Goal: Navigation & Orientation: Find specific page/section

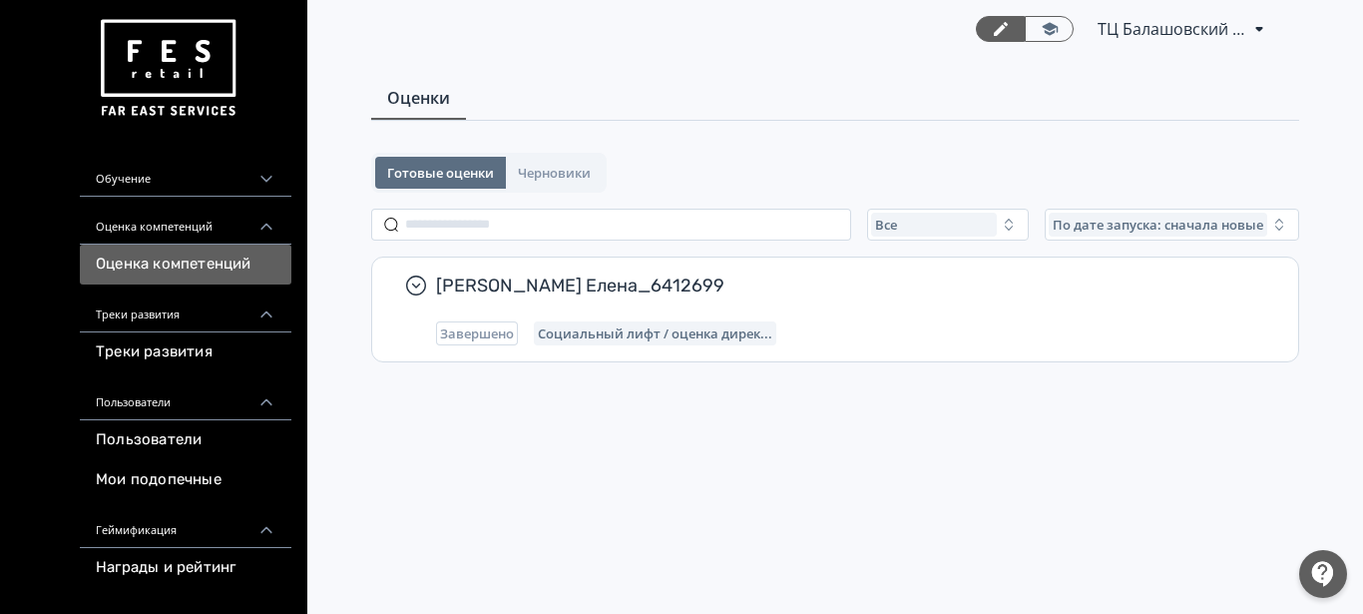
click at [227, 179] on div "Обучение" at bounding box center [186, 173] width 212 height 48
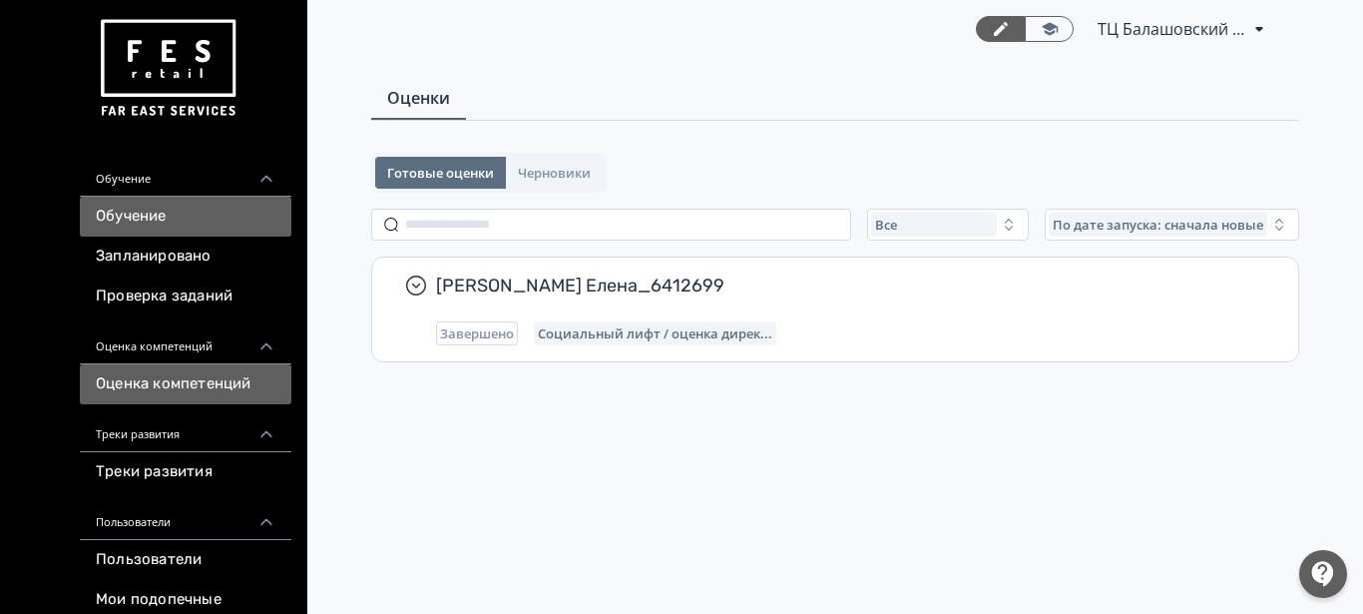
click at [157, 212] on link "Обучение" at bounding box center [186, 217] width 212 height 40
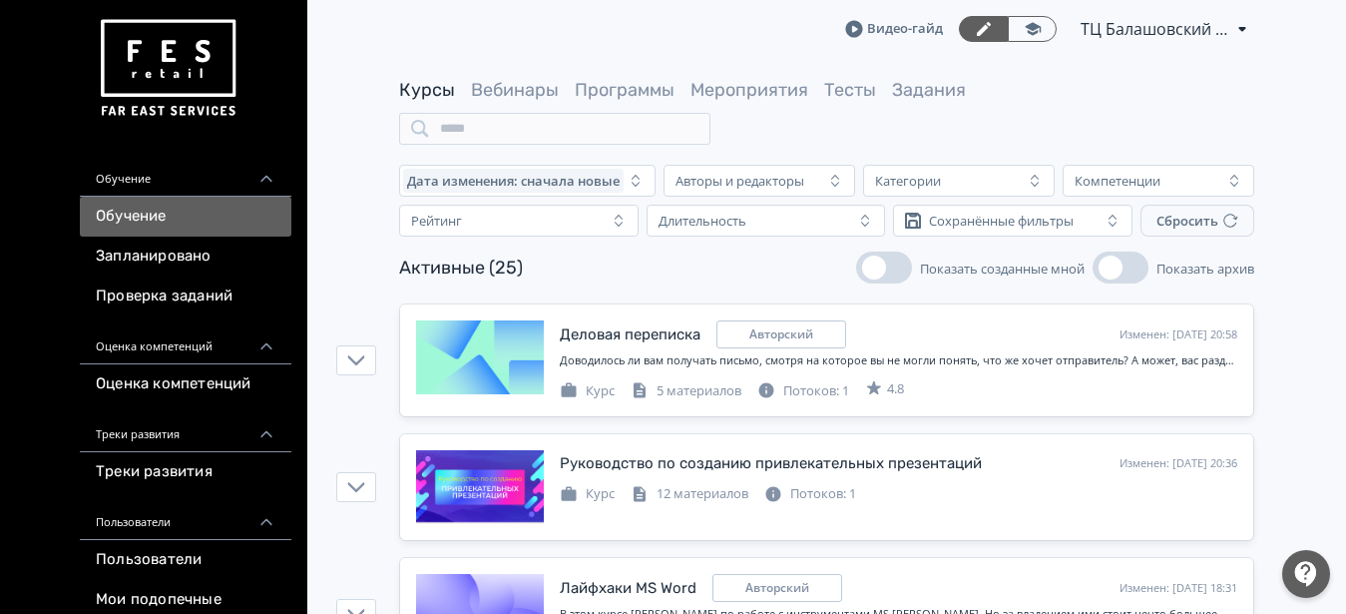
click at [184, 436] on div "Треки развития" at bounding box center [186, 428] width 212 height 48
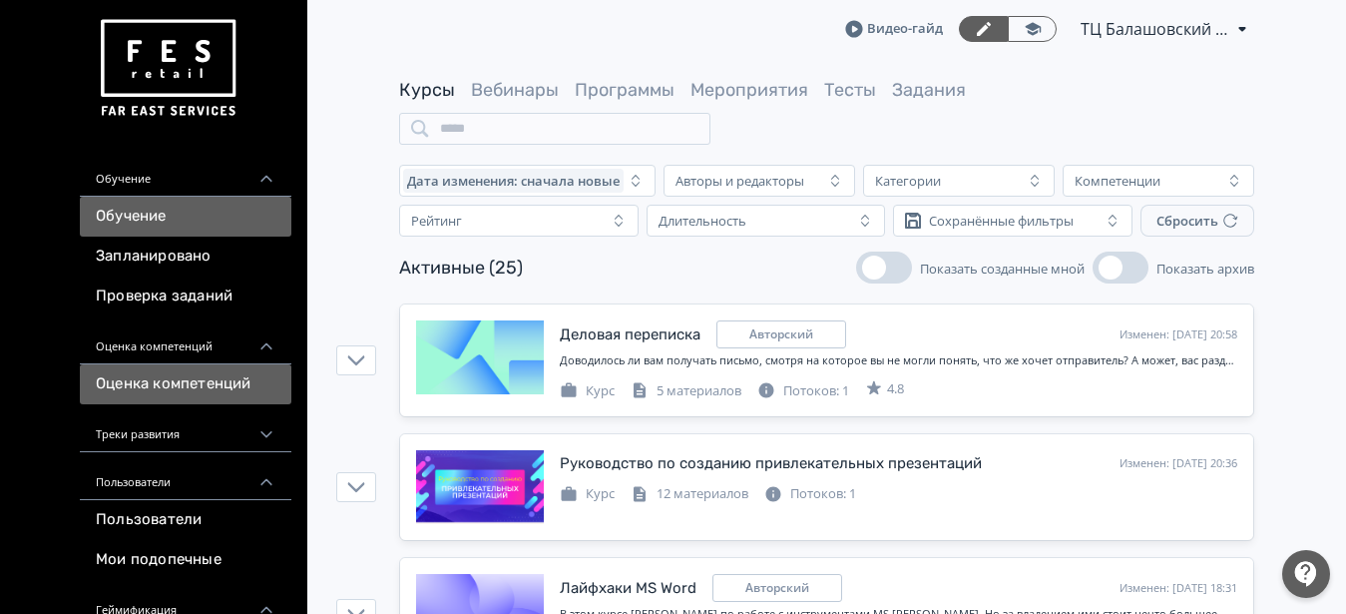
click at [196, 387] on link "Оценка компетенций" at bounding box center [186, 384] width 212 height 40
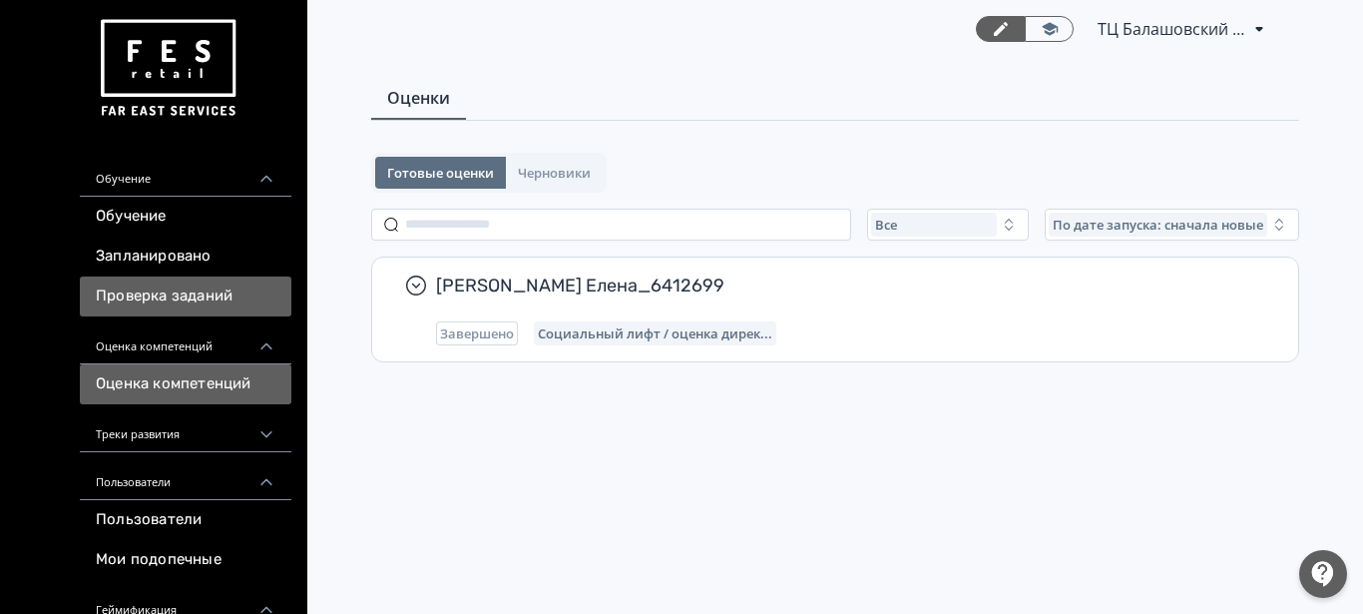
click at [201, 300] on link "Проверка заданий" at bounding box center [186, 296] width 212 height 40
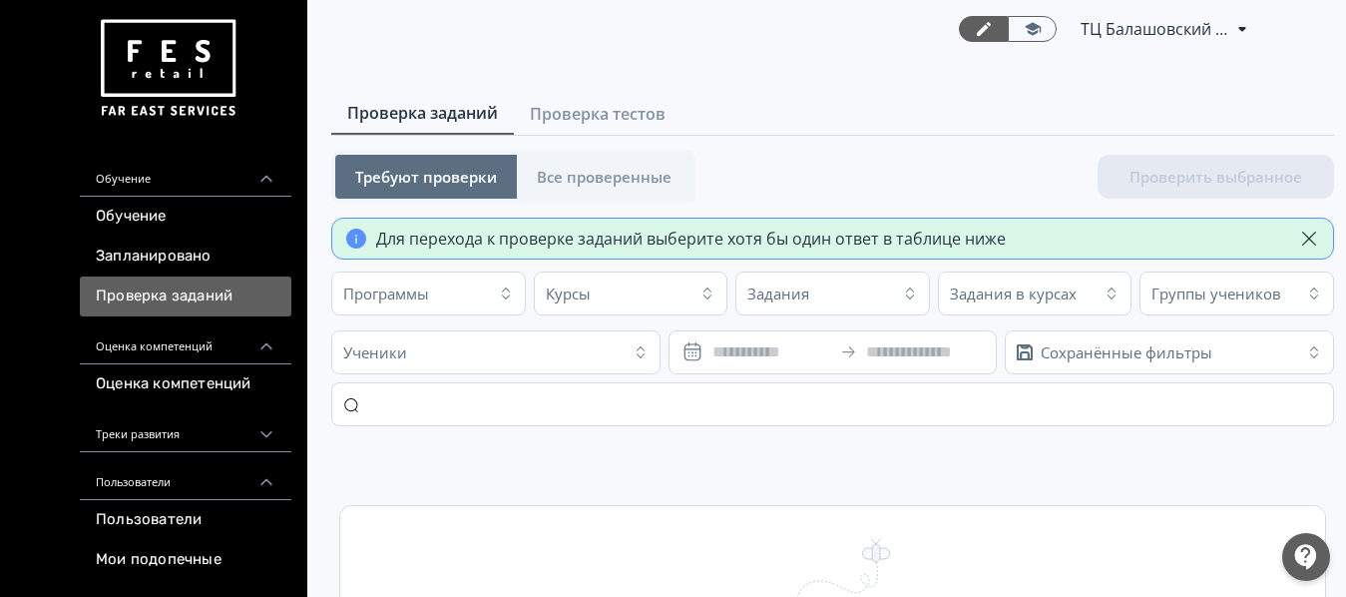
click at [164, 64] on img at bounding box center [168, 68] width 144 height 113
